Goal: Transaction & Acquisition: Purchase product/service

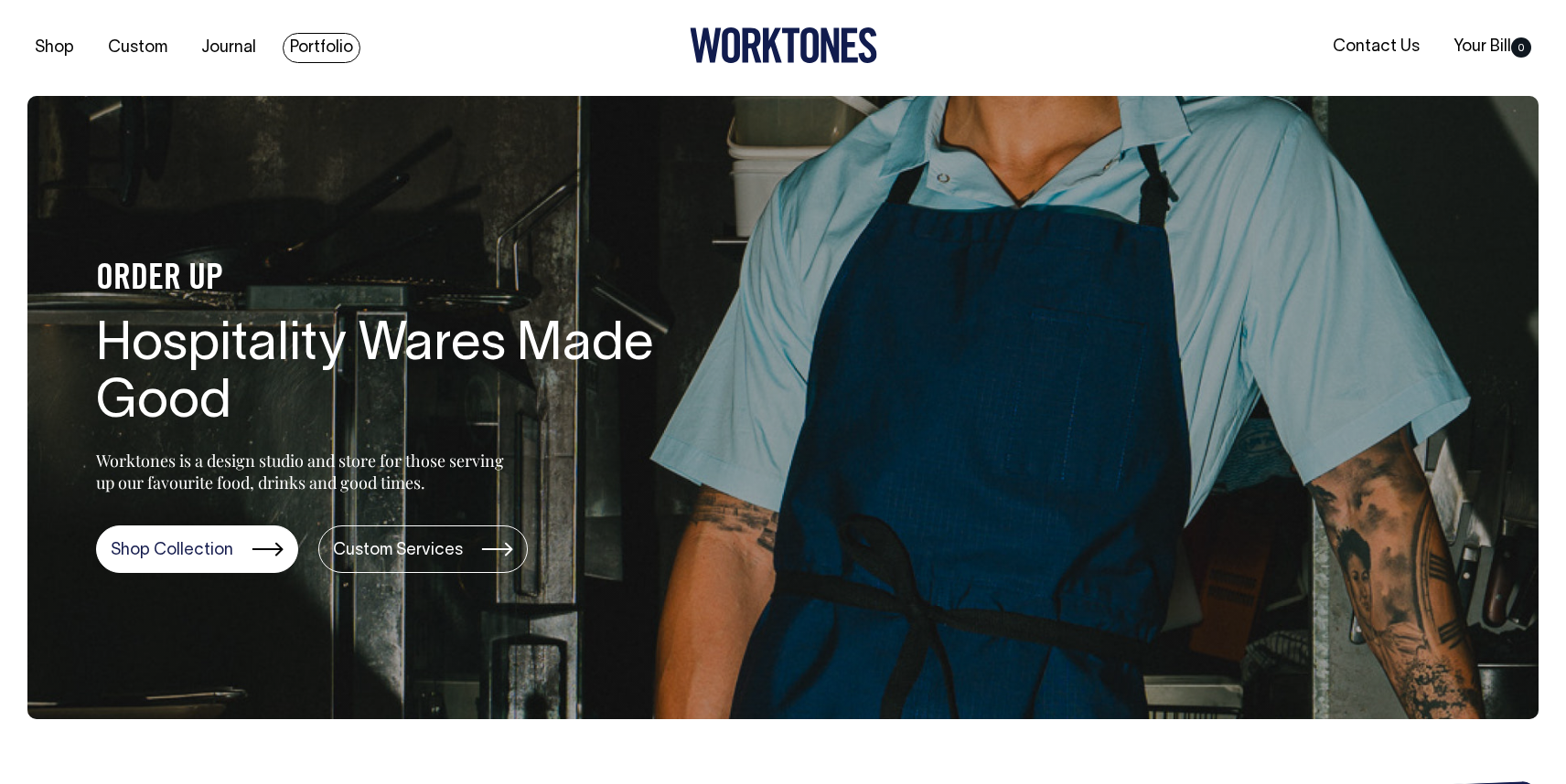
click at [321, 58] on link "Portfolio" at bounding box center [321, 48] width 77 height 30
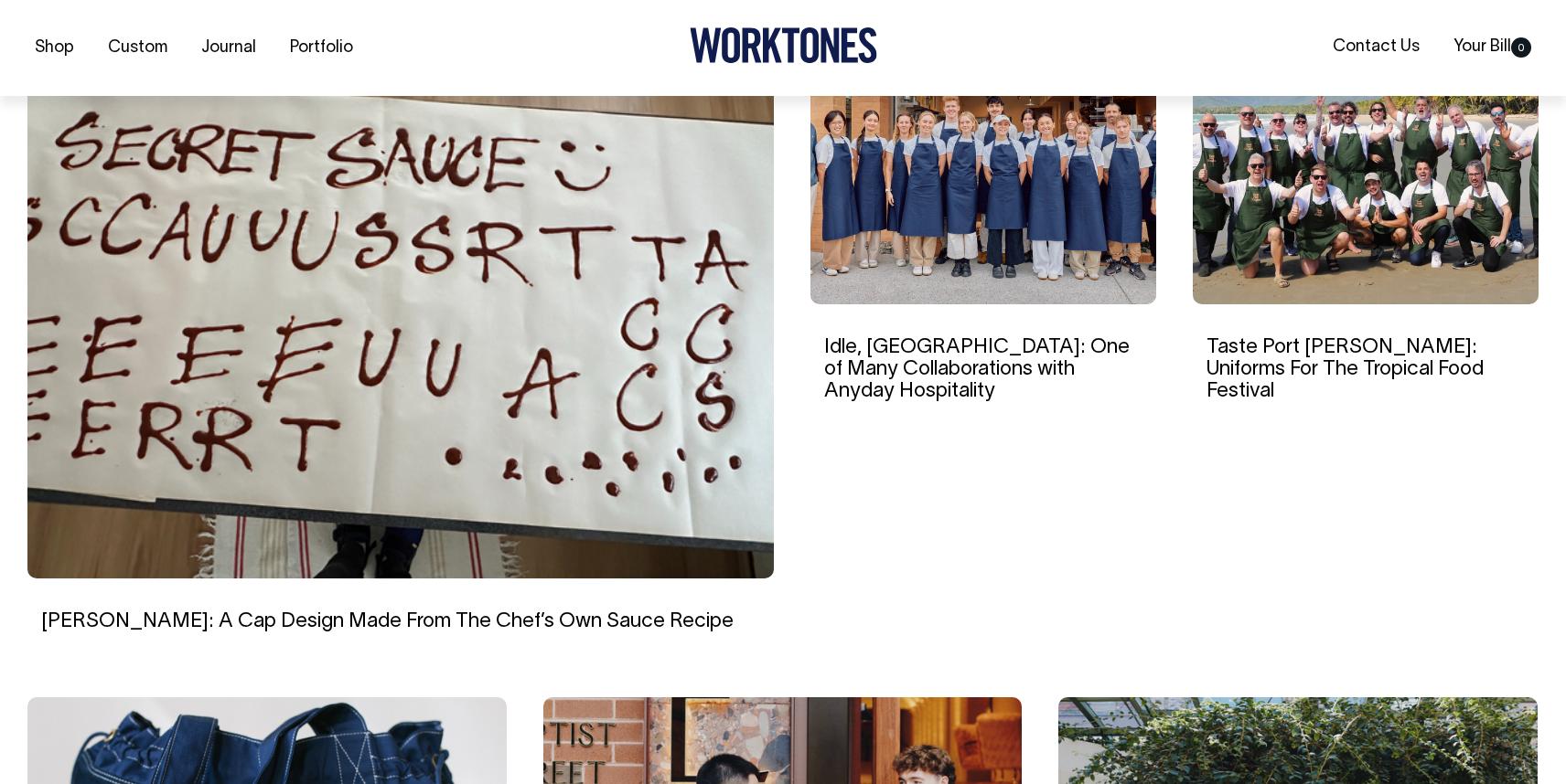
scroll to position [586, 0]
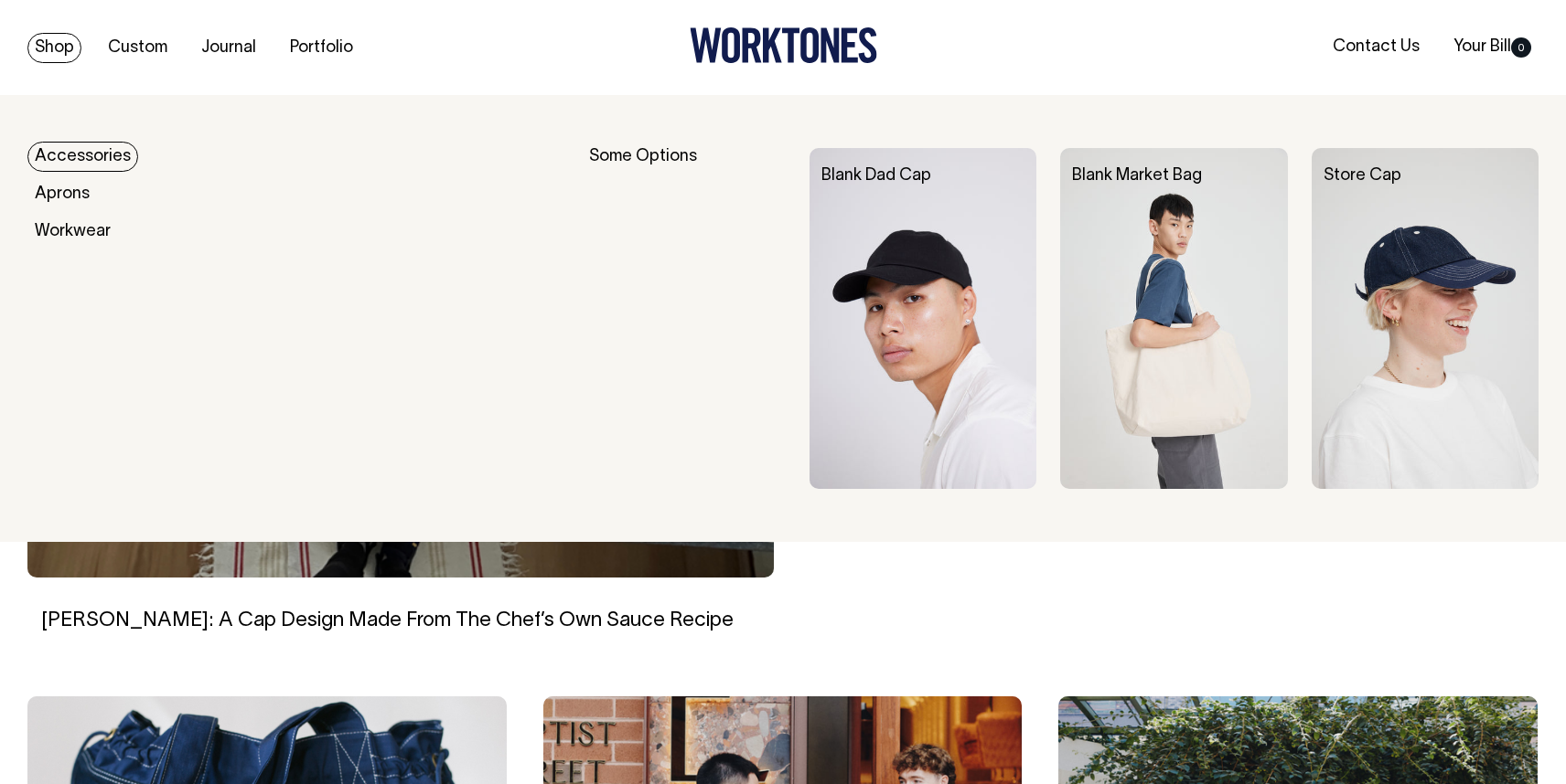
click at [49, 48] on link "Shop" at bounding box center [54, 48] width 54 height 30
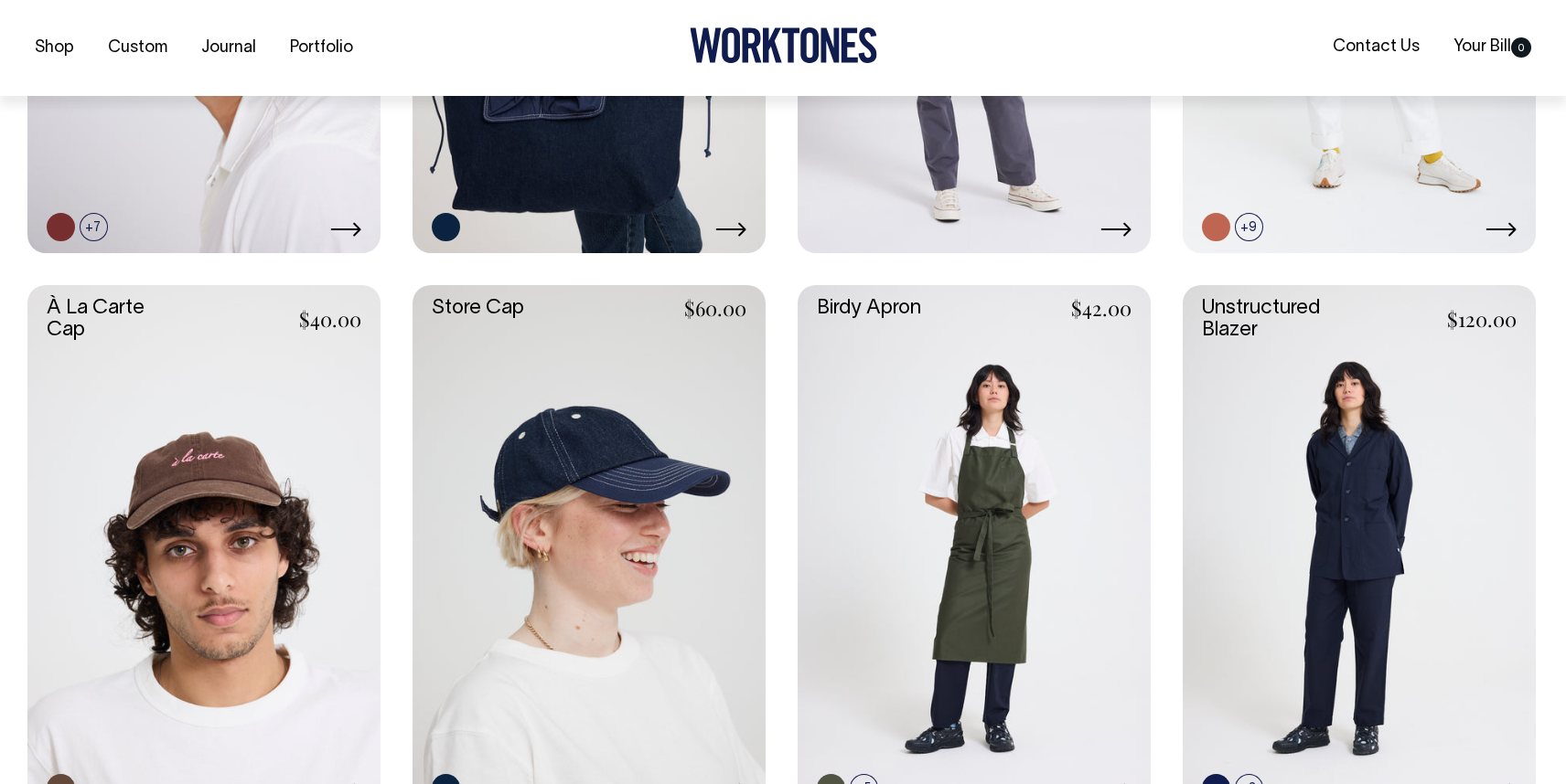
scroll to position [818, 0]
